Goal: Obtain resource: Obtain resource

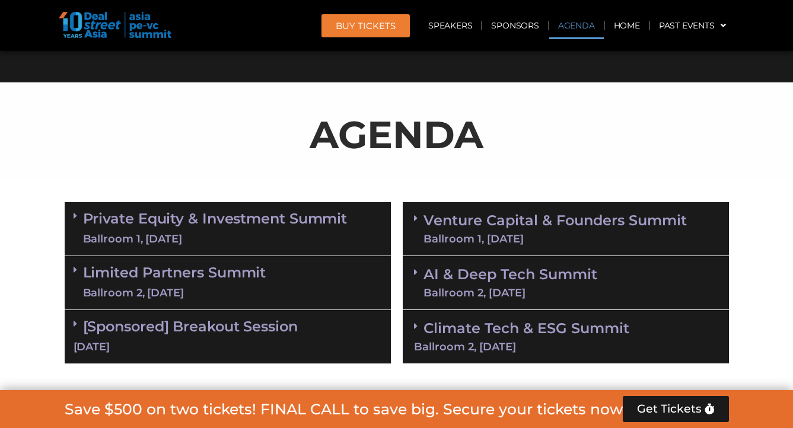
scroll to position [584, 0]
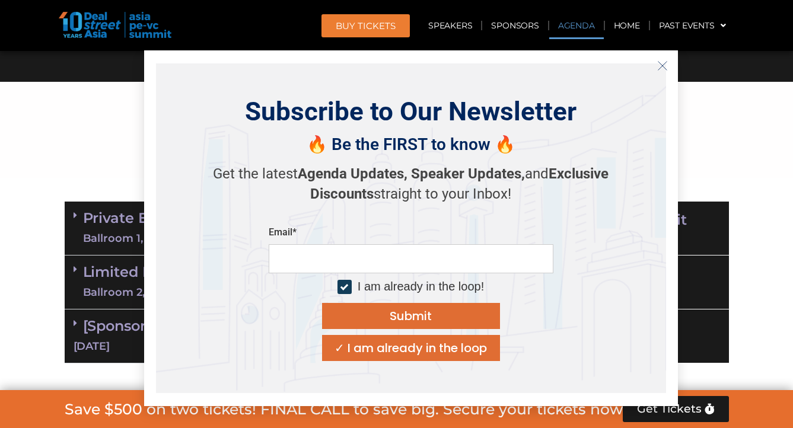
click at [409, 257] on input "email" at bounding box center [411, 258] width 285 height 29
type input "**********"
click at [412, 303] on button "Submit" at bounding box center [411, 316] width 178 height 26
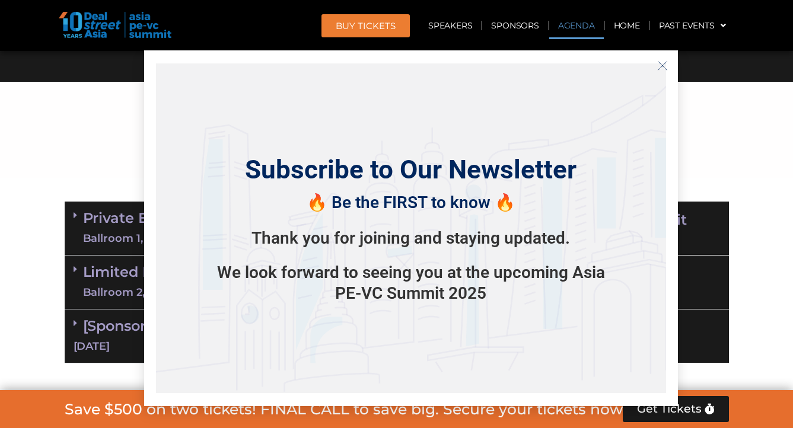
click at [662, 66] on line "Close" at bounding box center [662, 66] width 8 height 8
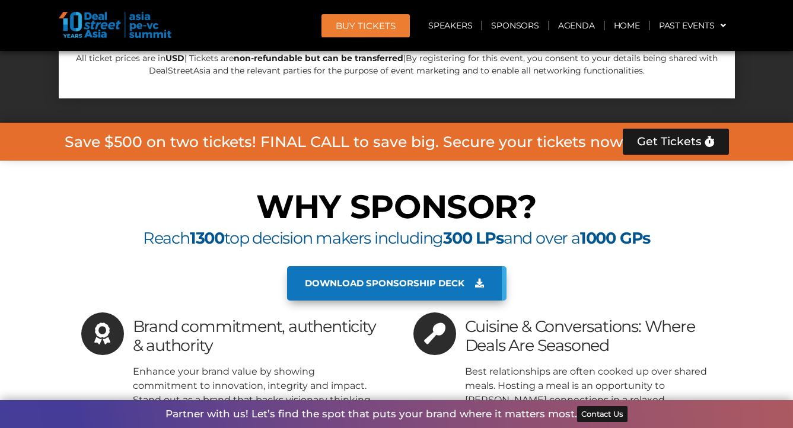
scroll to position [11099, 0]
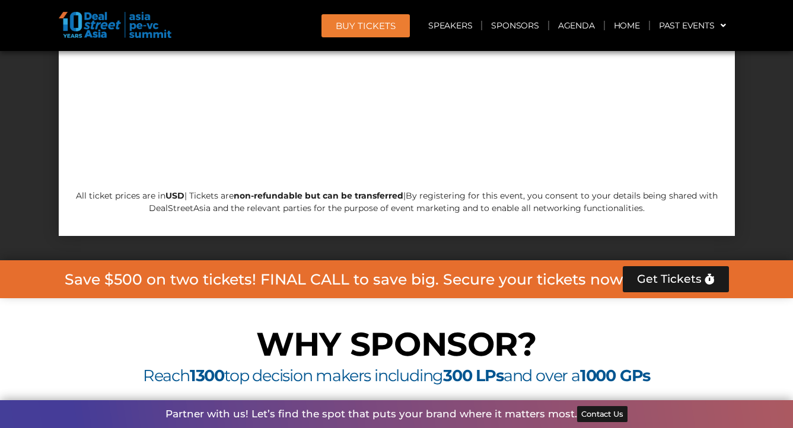
click at [428, 416] on span "Download sponsorship deck" at bounding box center [385, 421] width 160 height 11
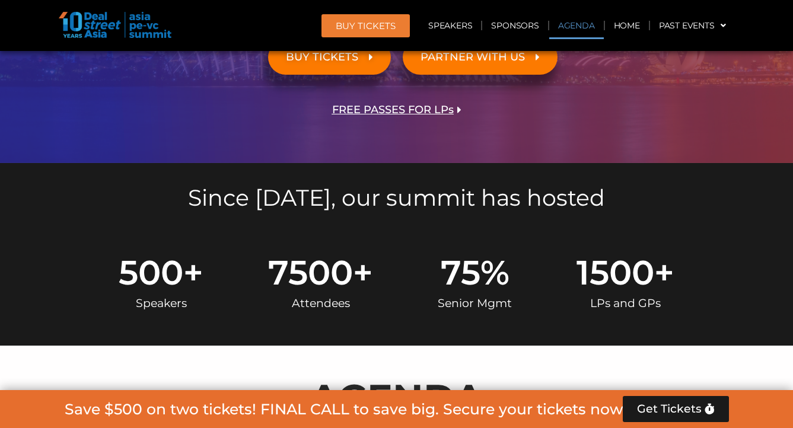
scroll to position [0, 0]
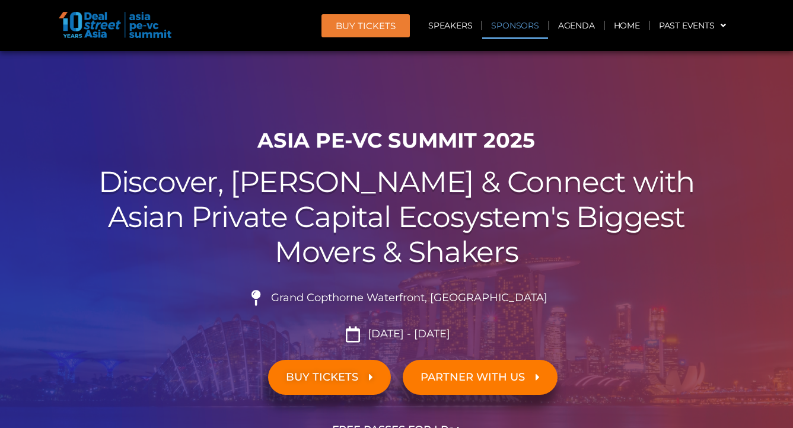
click at [525, 22] on link "Sponsors" at bounding box center [514, 25] width 65 height 27
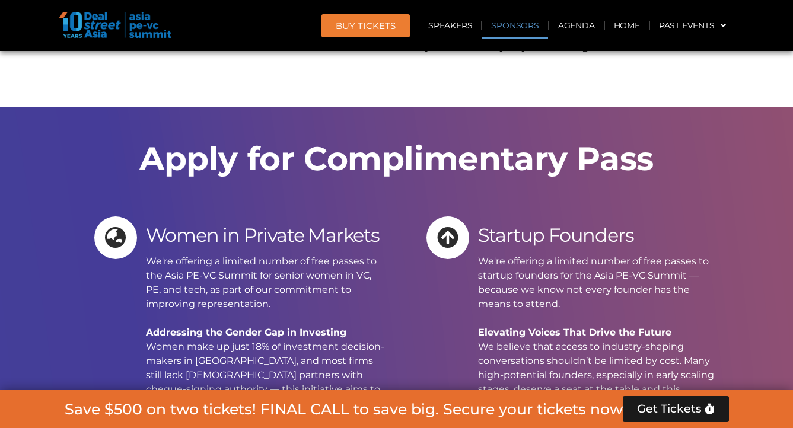
scroll to position [12268, 0]
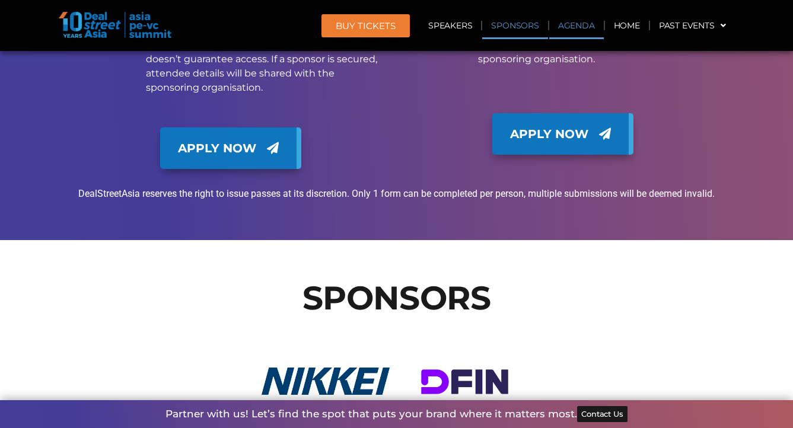
click at [578, 30] on link "Agenda" at bounding box center [576, 25] width 55 height 27
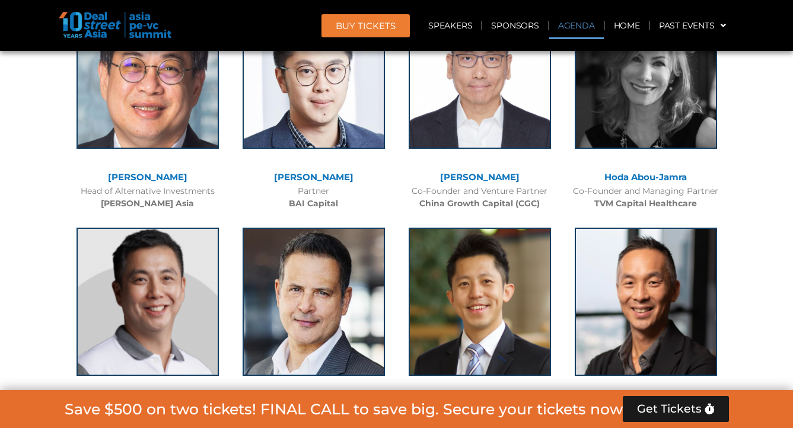
scroll to position [620, 0]
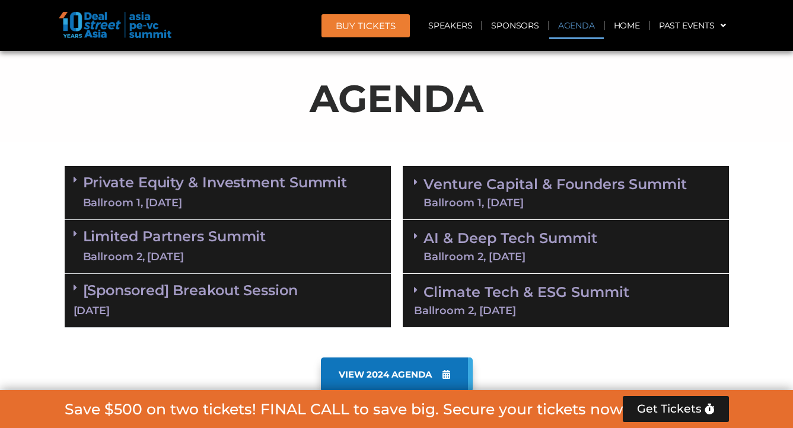
click at [507, 184] on link "Venture Capital & Founders​ Summit Ballroom 1, 11 Sept" at bounding box center [554, 192] width 263 height 31
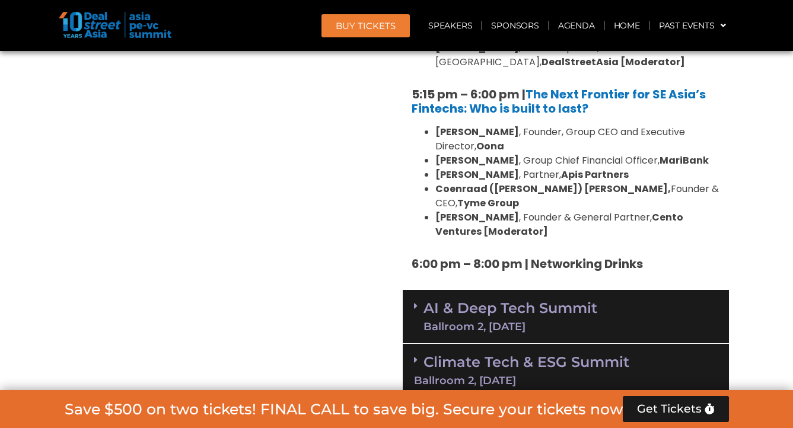
scroll to position [2225, 0]
click at [505, 301] on link "AI & Deep Tech Summit Ballroom 2, 11 Sept" at bounding box center [510, 316] width 174 height 31
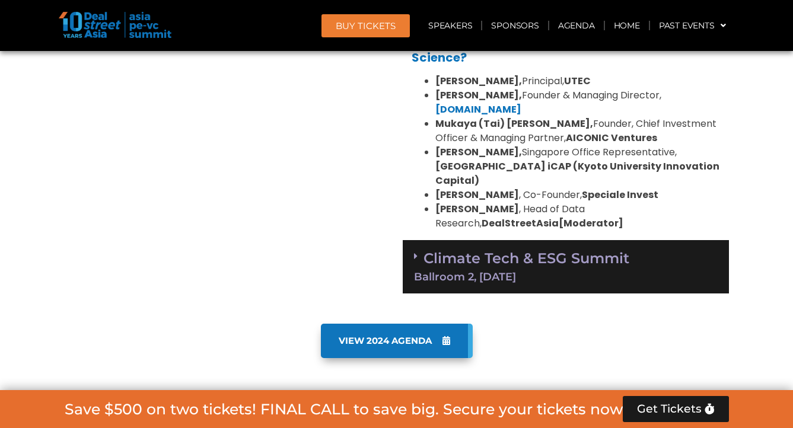
scroll to position [2934, 0]
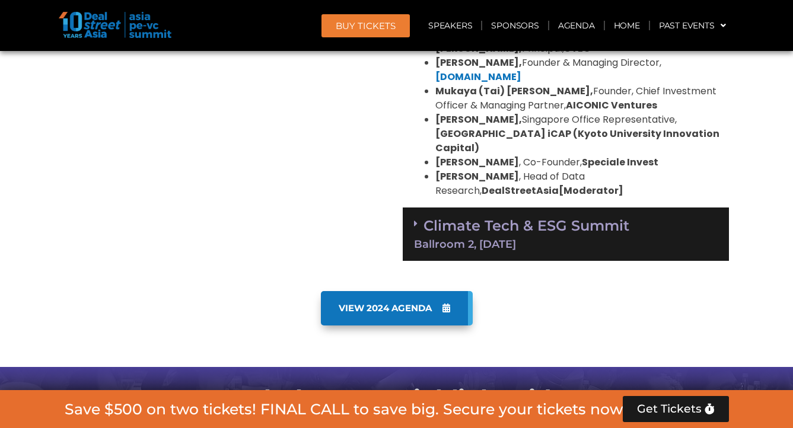
click at [380, 303] on span "VIEW 2024 AGENDA" at bounding box center [385, 308] width 93 height 11
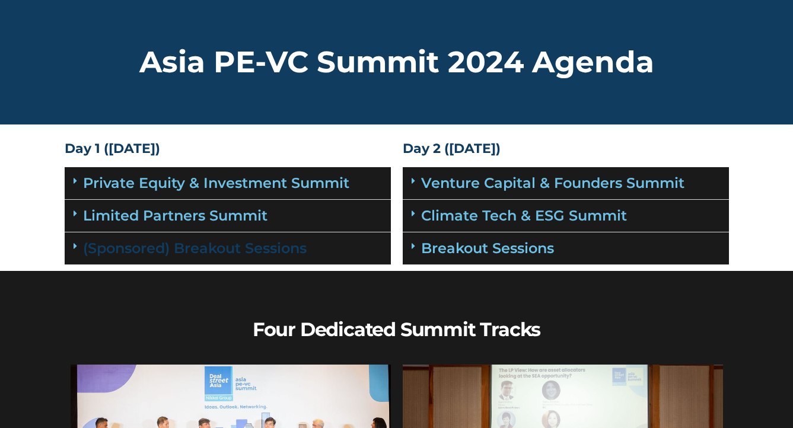
click at [244, 251] on link "(Sponsored) Breakout Sessions" at bounding box center [195, 248] width 224 height 17
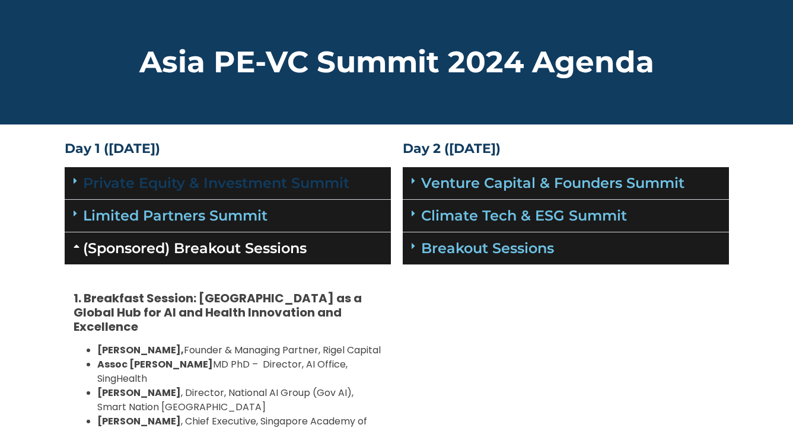
click at [235, 180] on link "Private Equity & Investment Summit" at bounding box center [216, 182] width 266 height 17
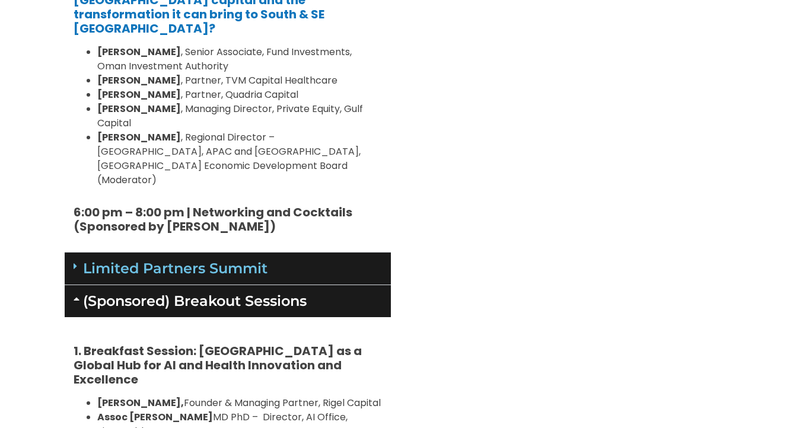
scroll to position [1752, 0]
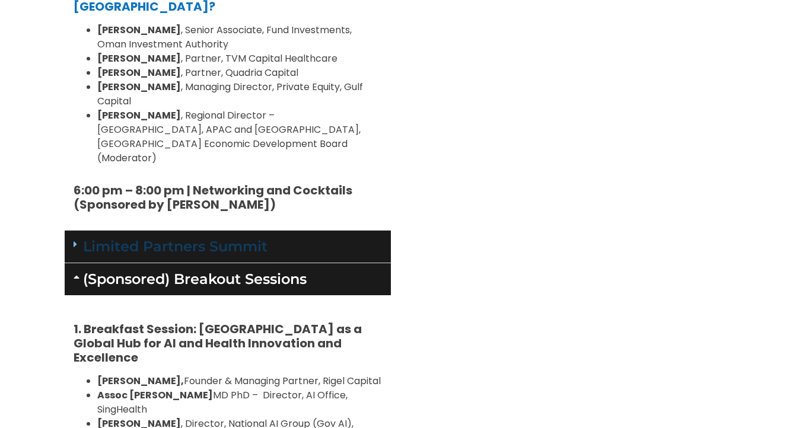
click at [255, 238] on link "Limited Partners Summit" at bounding box center [175, 246] width 184 height 17
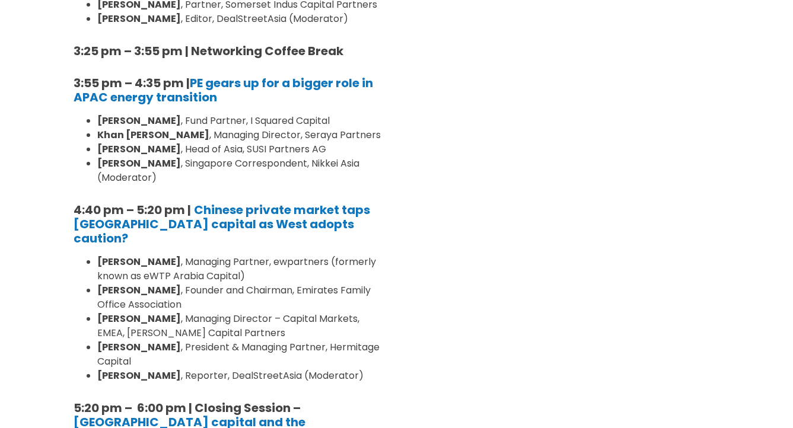
scroll to position [0, 0]
